Goal: Transaction & Acquisition: Book appointment/travel/reservation

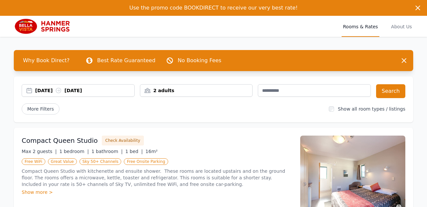
click at [237, 92] on div "2 adults" at bounding box center [196, 90] width 112 height 7
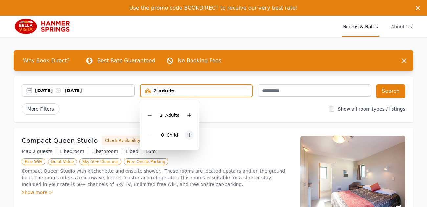
click at [189, 135] on icon at bounding box center [189, 134] width 5 height 5
click at [188, 137] on icon at bounding box center [189, 134] width 5 height 5
click at [190, 137] on div at bounding box center [194, 134] width 9 height 9
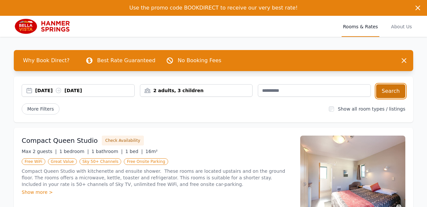
click at [393, 93] on button "Search" at bounding box center [390, 91] width 29 height 14
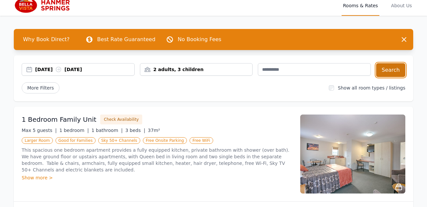
scroll to position [21, 0]
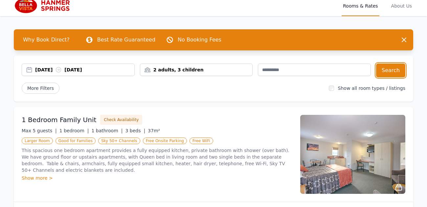
click at [96, 70] on div "[DATE] [DATE]" at bounding box center [84, 69] width 99 height 7
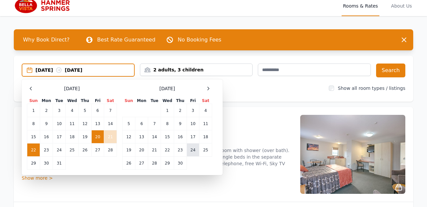
click at [193, 149] on td "24" at bounding box center [193, 149] width 12 height 13
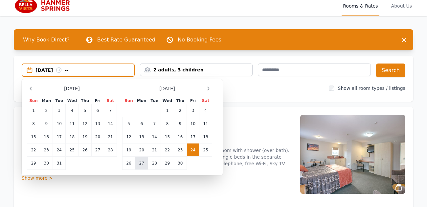
click at [136, 164] on td "27" at bounding box center [141, 162] width 13 height 13
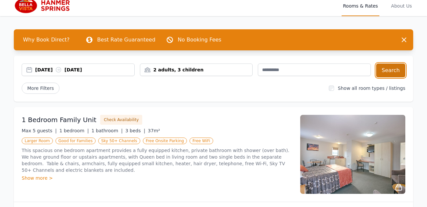
click at [396, 72] on button "Search" at bounding box center [390, 70] width 29 height 14
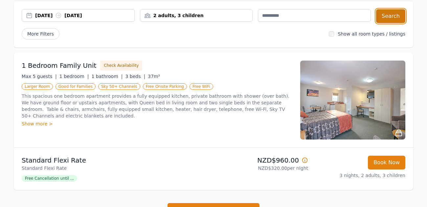
scroll to position [75, 0]
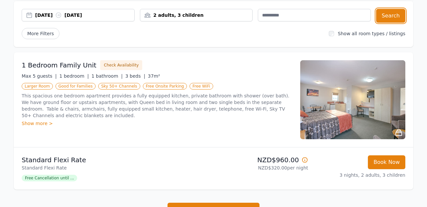
click at [101, 14] on div "[DATE] [DATE]" at bounding box center [84, 15] width 99 height 7
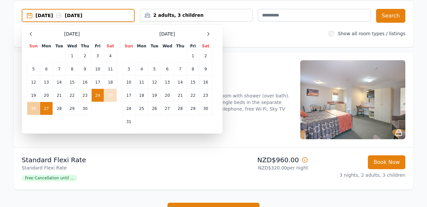
click at [33, 108] on td "26" at bounding box center [33, 108] width 13 height 13
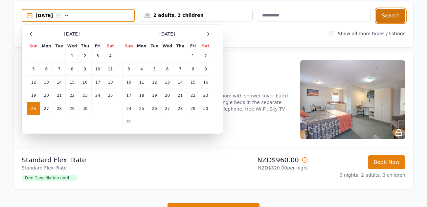
click at [396, 15] on button "Search" at bounding box center [390, 16] width 29 height 14
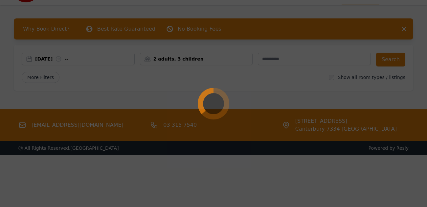
click at [89, 58] on div at bounding box center [213, 103] width 427 height 207
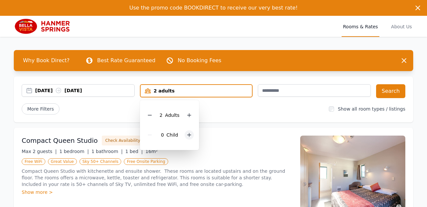
click at [186, 138] on div at bounding box center [189, 134] width 9 height 9
click at [188, 138] on div at bounding box center [189, 134] width 9 height 9
click at [188, 137] on div "2 Child ren" at bounding box center [172, 135] width 54 height 20
click at [192, 133] on icon at bounding box center [194, 134] width 5 height 5
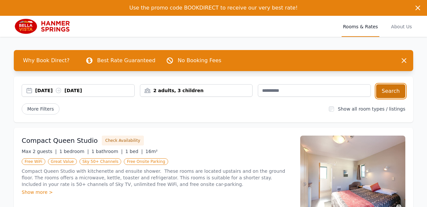
click at [397, 93] on button "Search" at bounding box center [390, 91] width 29 height 14
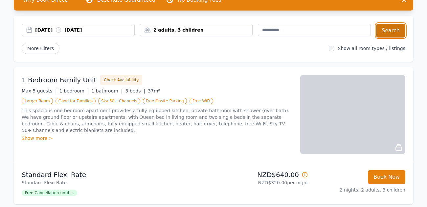
scroll to position [62, 0]
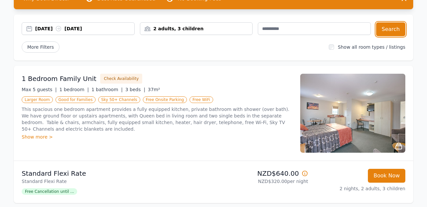
click at [103, 29] on div "24 Apr 2026 26 Apr 2026" at bounding box center [84, 28] width 99 height 7
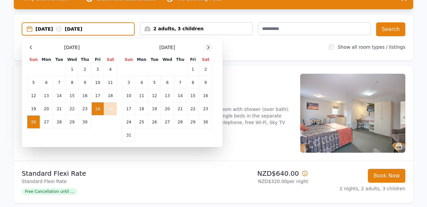
click at [207, 48] on icon at bounding box center [208, 47] width 5 height 5
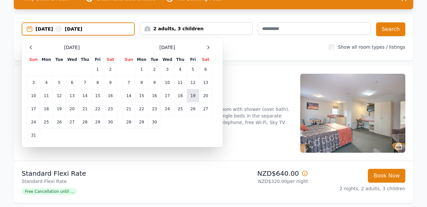
click at [193, 95] on td "19" at bounding box center [193, 95] width 12 height 13
click at [130, 109] on td "21" at bounding box center [129, 108] width 13 height 13
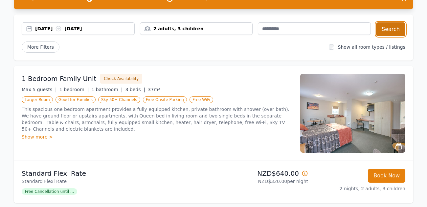
click at [397, 29] on button "Search" at bounding box center [390, 29] width 29 height 14
